Goal: Find specific page/section: Find specific page/section

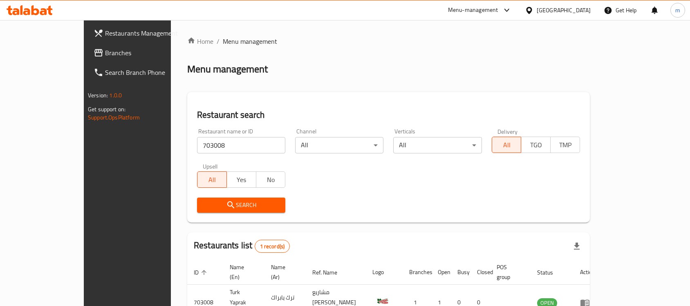
scroll to position [43, 0]
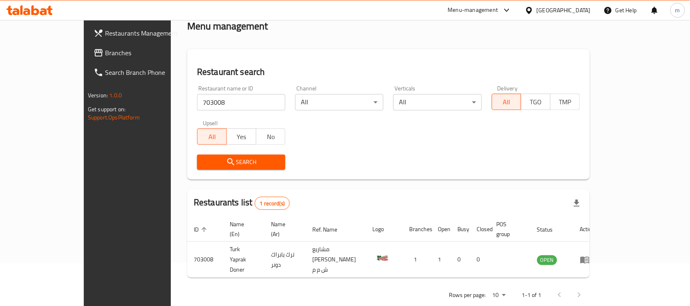
click at [472, 150] on div "Search" at bounding box center [388, 162] width 393 height 25
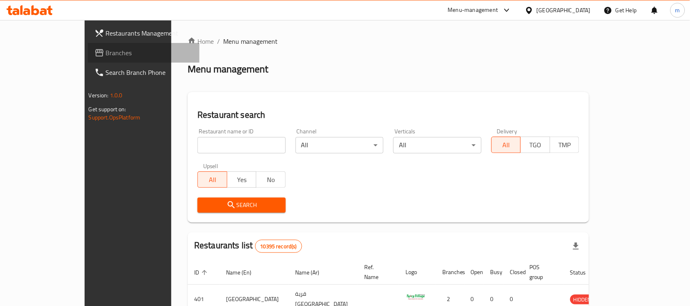
click at [106, 51] on span "Branches" at bounding box center [149, 53] width 87 height 10
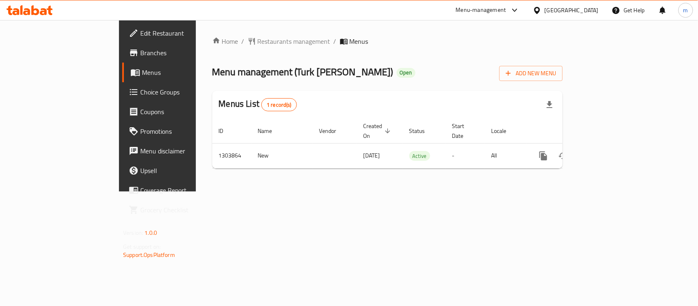
click at [379, 54] on div "Home / Restaurants management / Menus Menu management ( [PERSON_NAME] [PERSON_N…" at bounding box center [387, 105] width 350 height 139
click at [258, 45] on span "Restaurants management" at bounding box center [294, 41] width 73 height 10
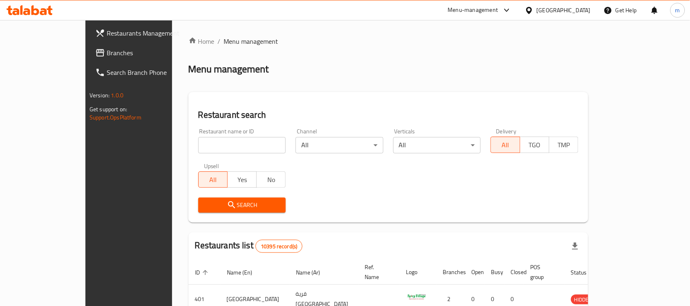
click at [193, 154] on div "Restaurant name or ID Restaurant name or ID" at bounding box center [242, 140] width 98 height 35
click at [198, 152] on input "search" at bounding box center [242, 145] width 88 height 16
paste input "703008"
type input "703008"
click button "Search" at bounding box center [242, 204] width 88 height 15
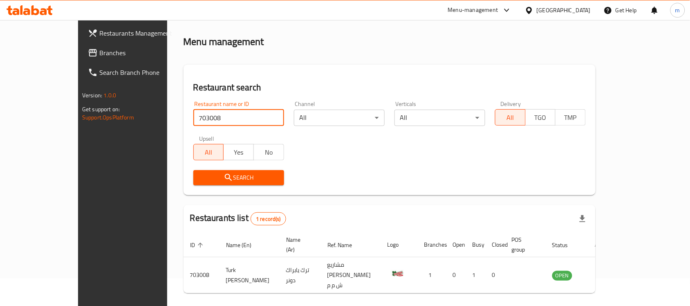
scroll to position [43, 0]
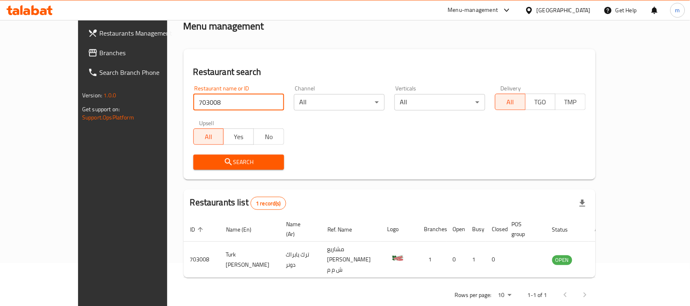
drag, startPoint x: 484, startPoint y: 180, endPoint x: 16, endPoint y: 180, distance: 468.1
click at [483, 179] on div "Home / Menu management Menu management Restaurant search Restaurant name or ID …" at bounding box center [390, 149] width 412 height 312
click at [587, 4] on div "[GEOGRAPHIC_DATA]" at bounding box center [557, 10] width 79 height 20
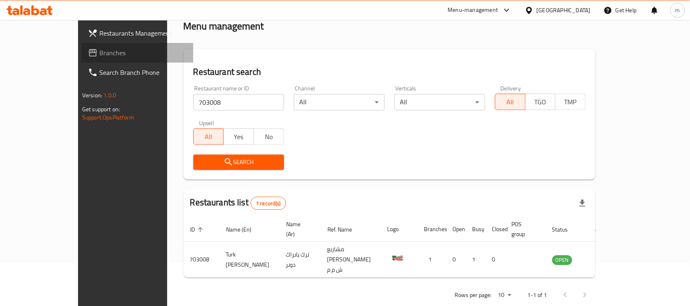
click at [99, 48] on span "Branches" at bounding box center [142, 53] width 87 height 10
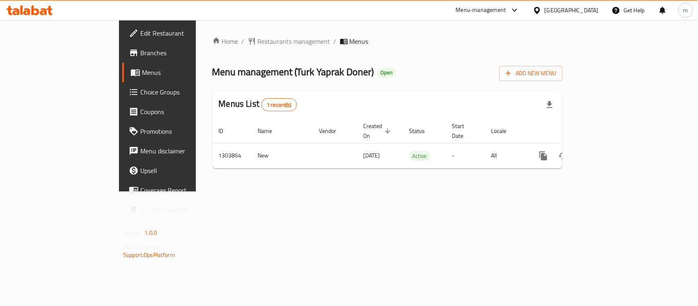
click at [382, 48] on div "Home / Restaurants management / Menus Menu management ( [PERSON_NAME] [PERSON_N…" at bounding box center [387, 105] width 350 height 139
click at [258, 45] on span "Restaurants management" at bounding box center [294, 41] width 73 height 10
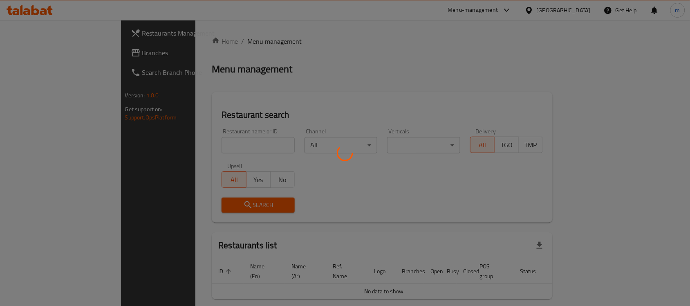
click at [204, 158] on div at bounding box center [345, 153] width 690 height 306
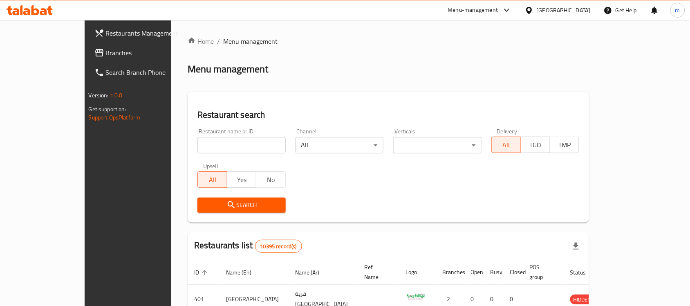
click at [205, 153] on div "Restaurant name or ID Restaurant name or ID" at bounding box center [242, 140] width 98 height 35
click at [205, 146] on input "search" at bounding box center [241, 145] width 88 height 16
paste input "703008"
type input "703008"
click button "Search" at bounding box center [241, 204] width 88 height 15
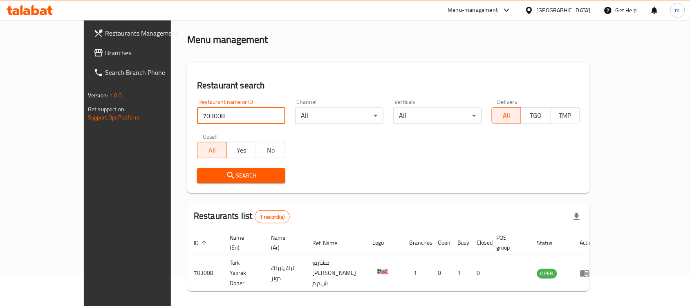
scroll to position [43, 0]
